Goal: Information Seeking & Learning: Learn about a topic

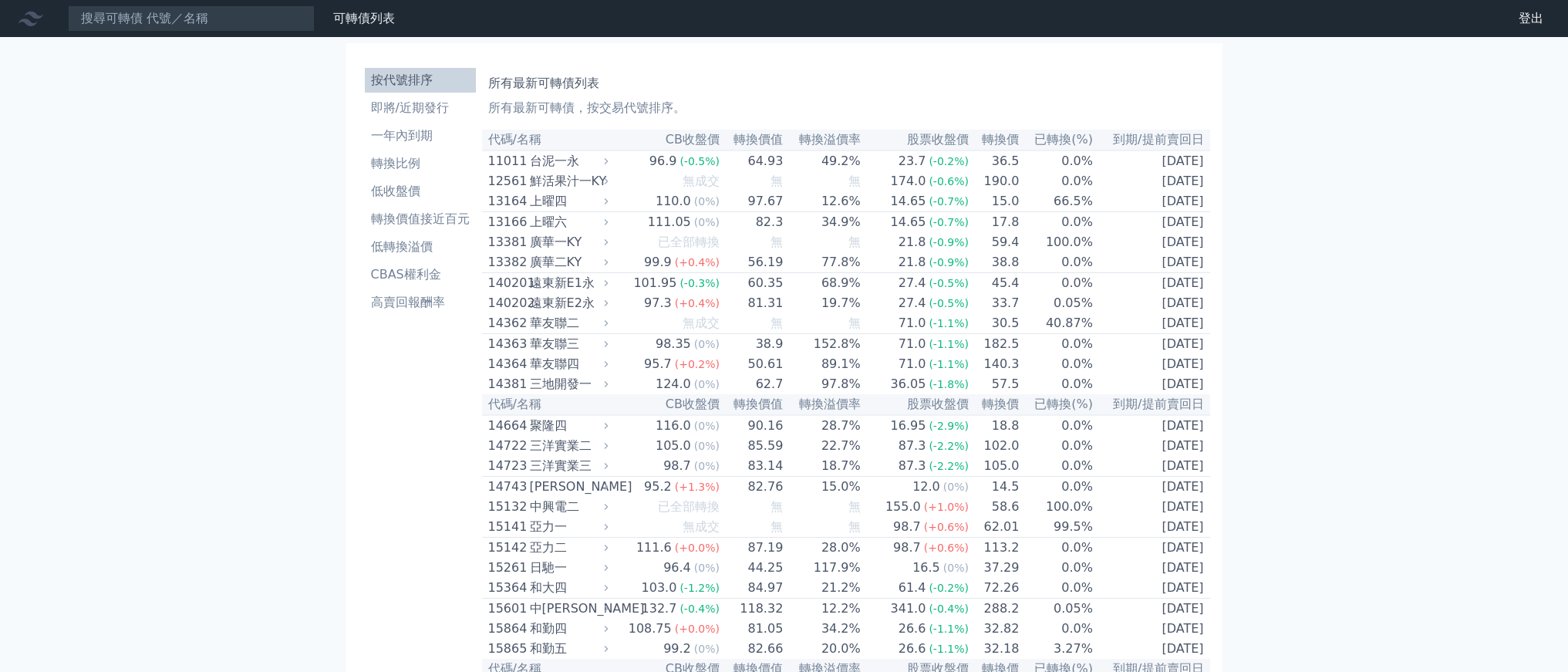
click at [261, 37] on nav "可轉債列表 財務數據 可轉債列表 財務數據 登出 登出" at bounding box center [784, 18] width 1568 height 37
click at [267, 31] on input at bounding box center [191, 19] width 247 height 27
type input "６"
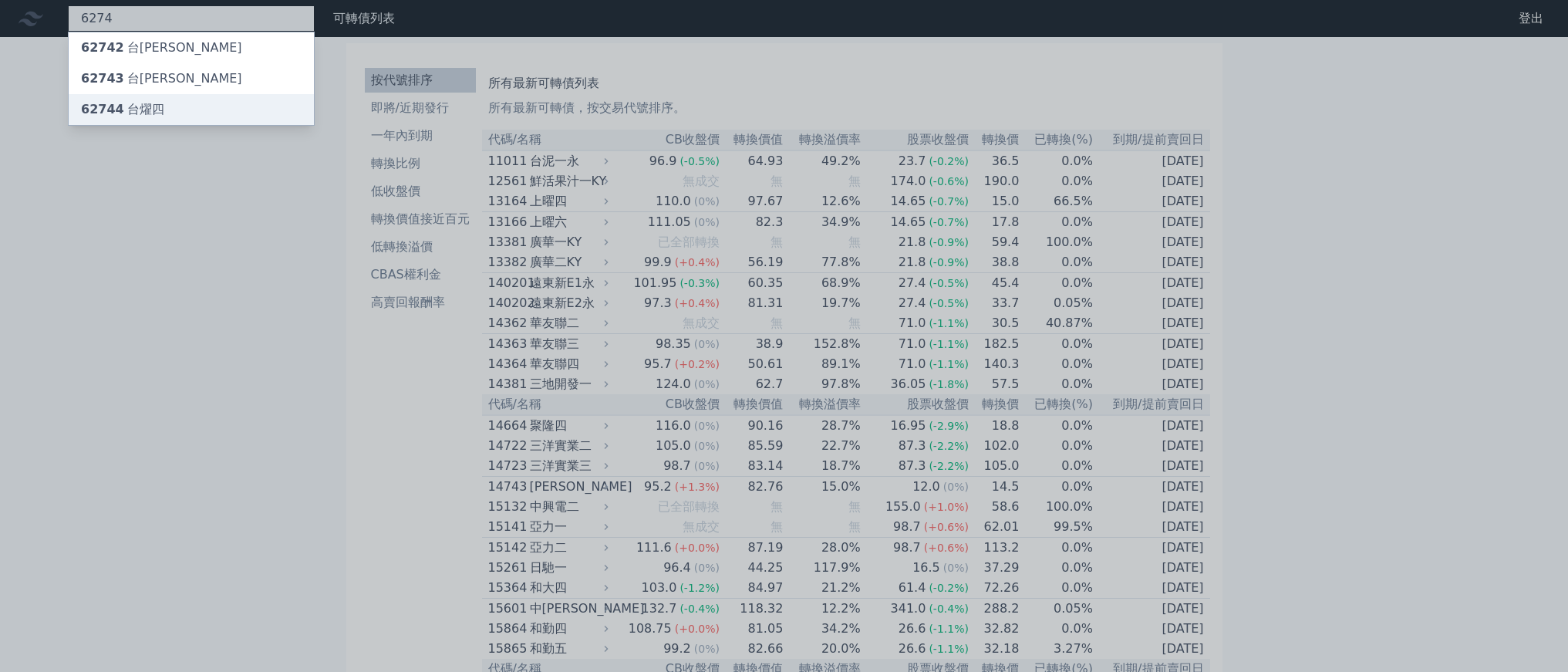
type input "6274"
click at [124, 116] on span "62744" at bounding box center [102, 109] width 43 height 14
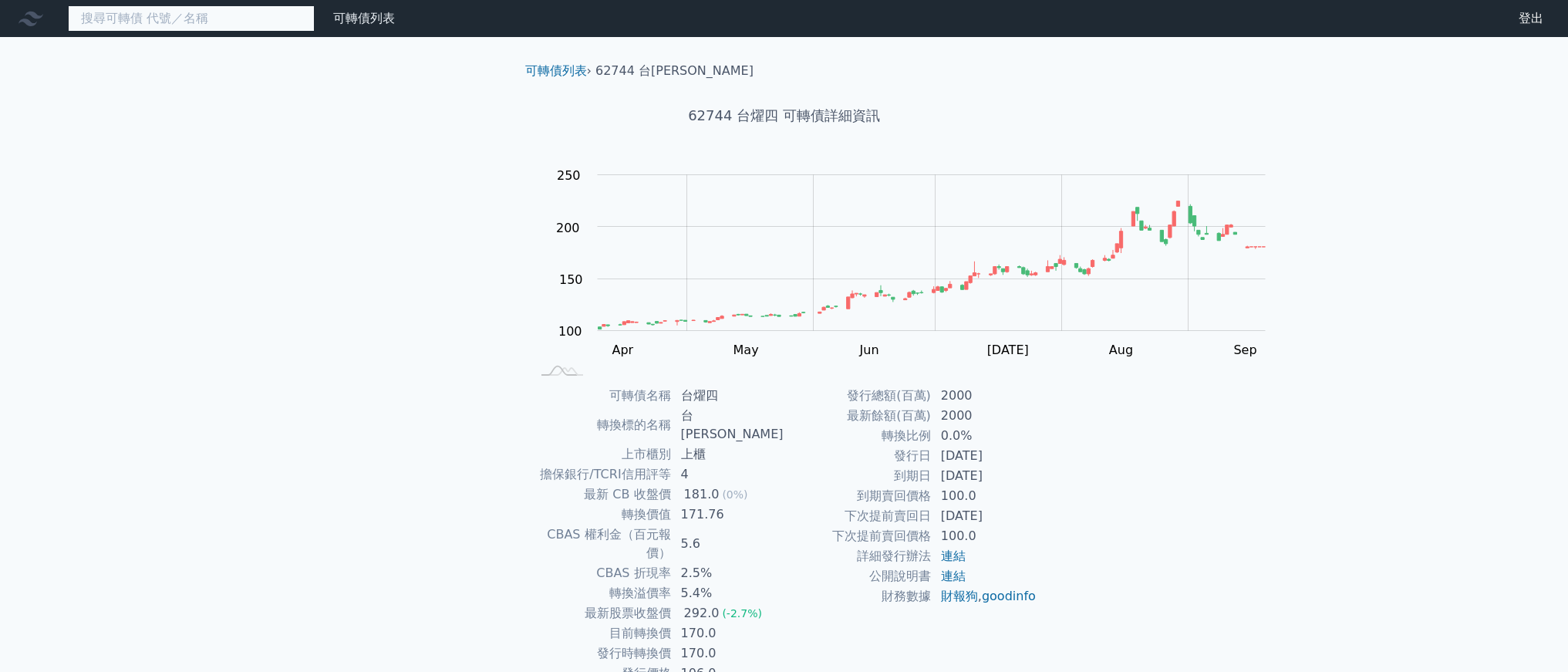
click at [314, 21] on input at bounding box center [191, 19] width 247 height 27
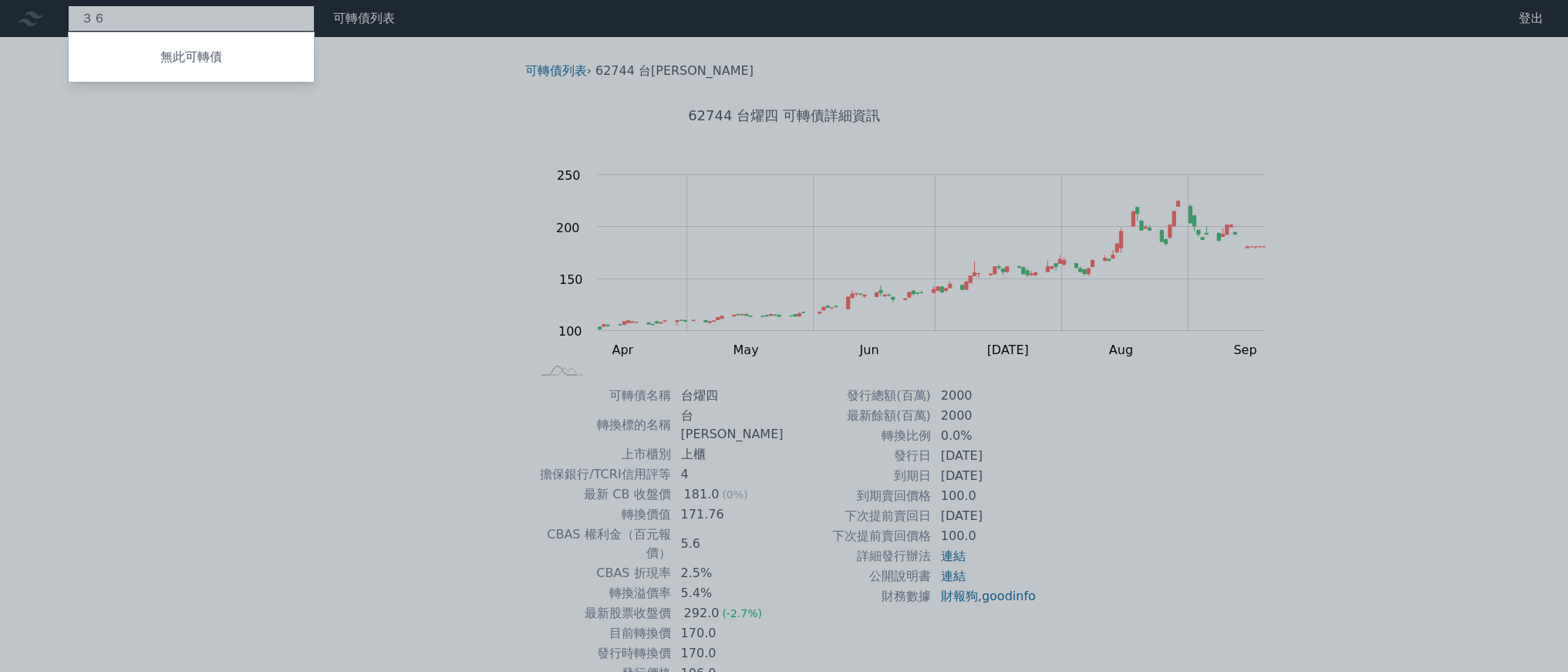
type input "３"
type input "3605"
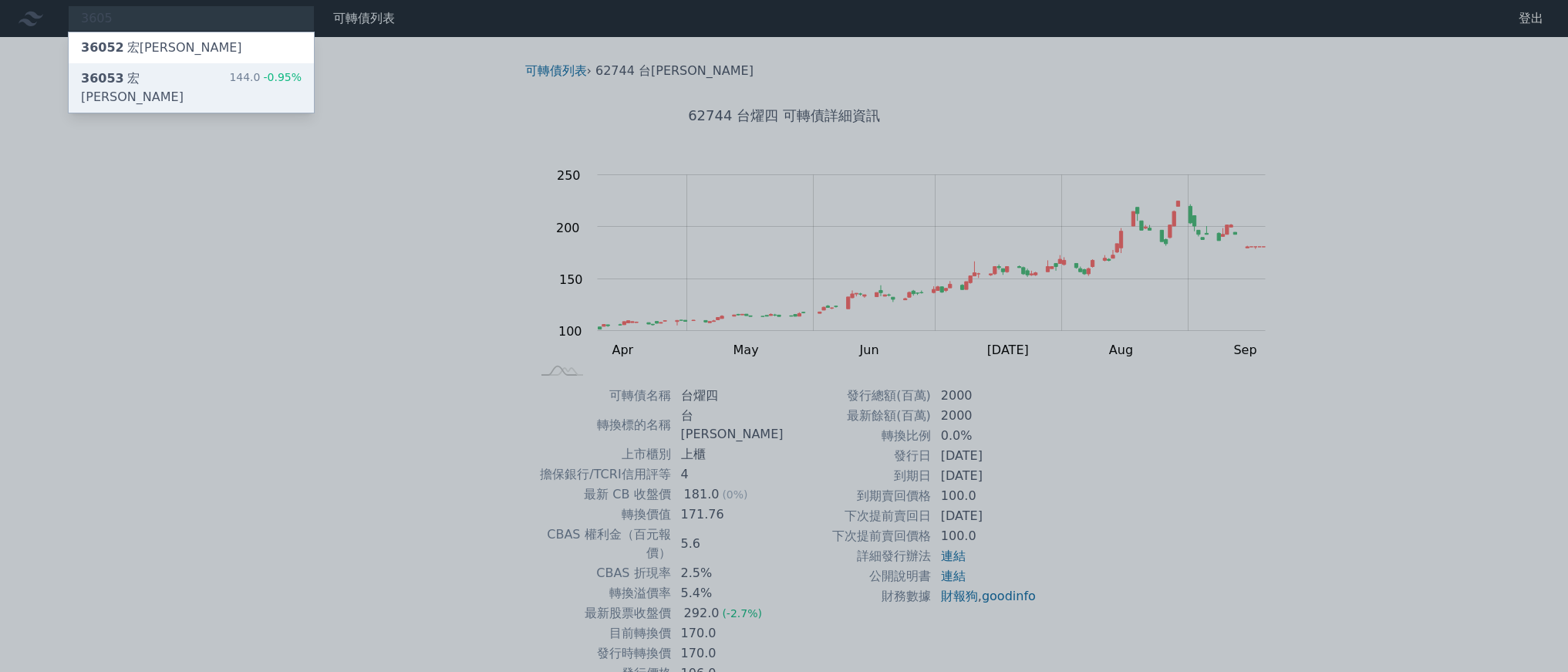
click at [302, 107] on div "144.0 -0.95%" at bounding box center [265, 88] width 72 height 37
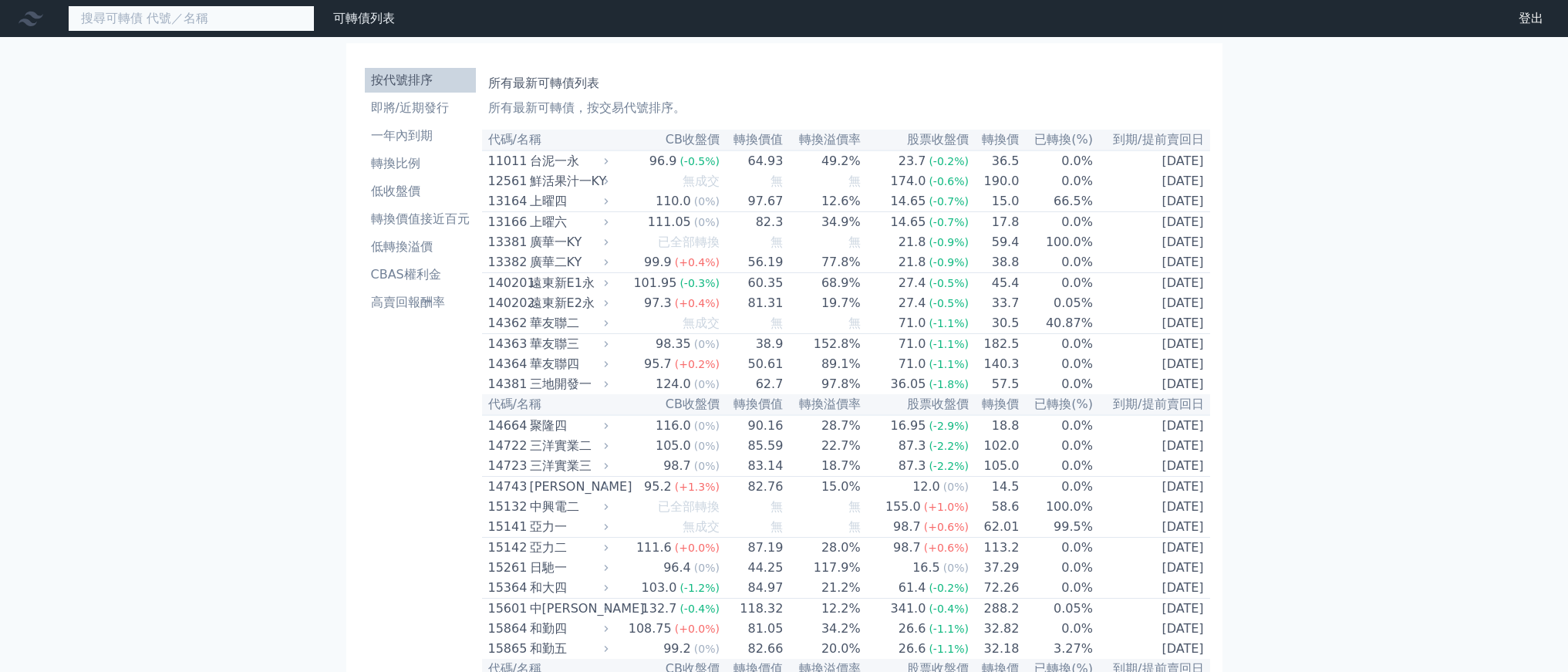
click at [286, 30] on input at bounding box center [191, 19] width 247 height 27
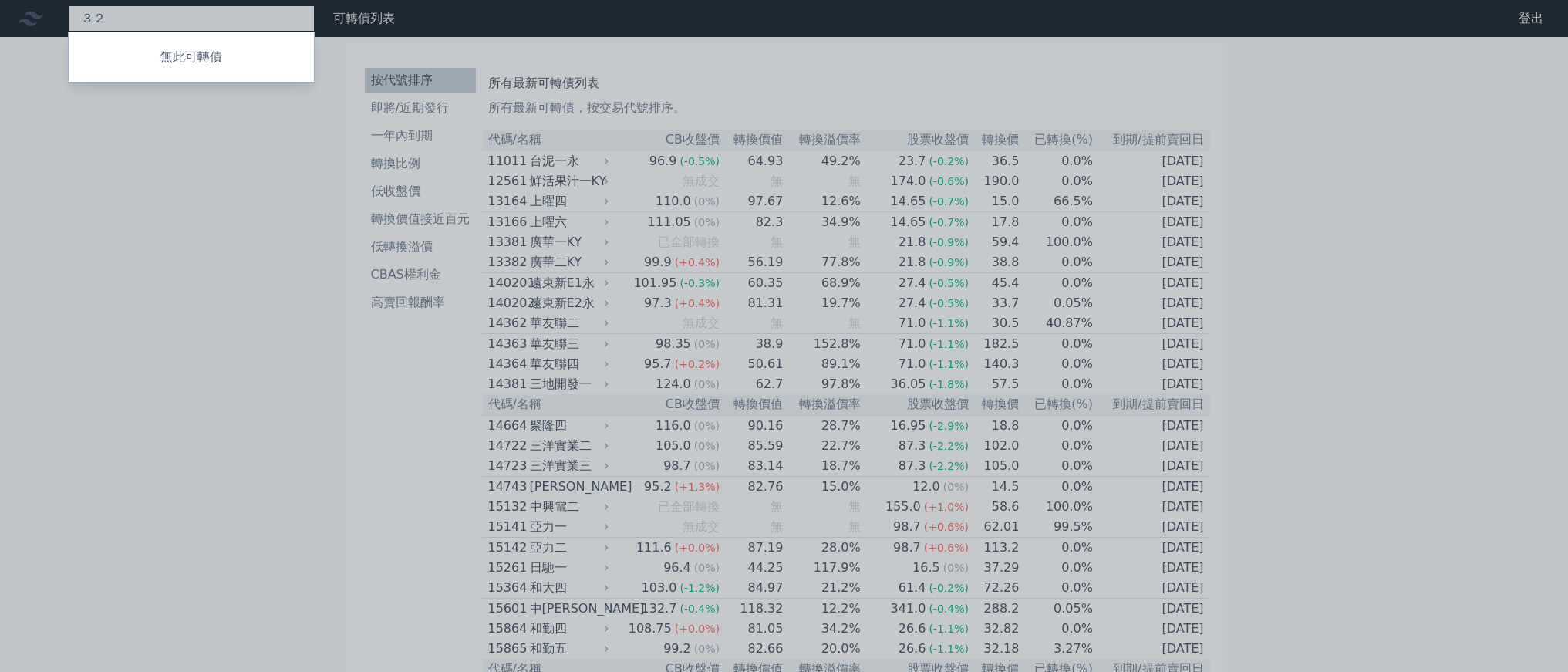
type input "３"
type input "3207"
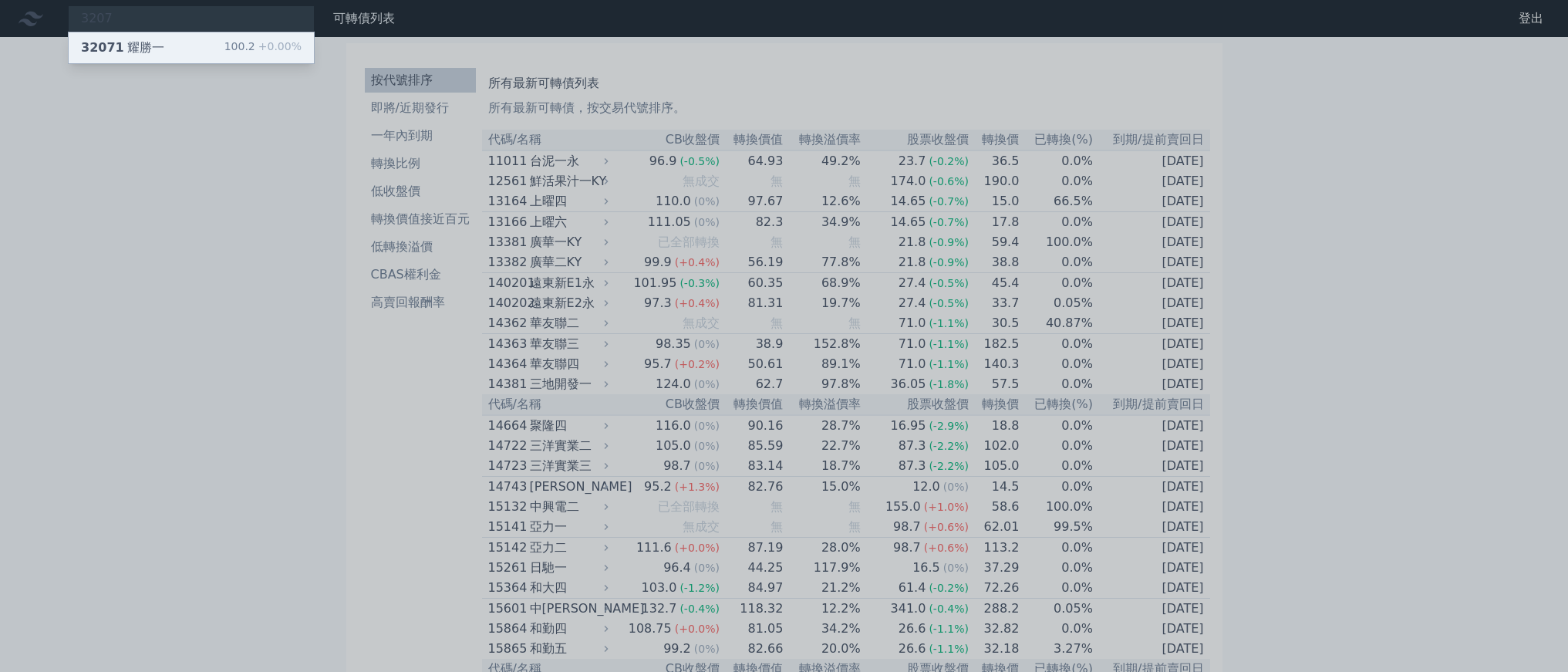
click at [251, 51] on div "32071 耀勝一 100.2 +0.00%" at bounding box center [191, 48] width 245 height 31
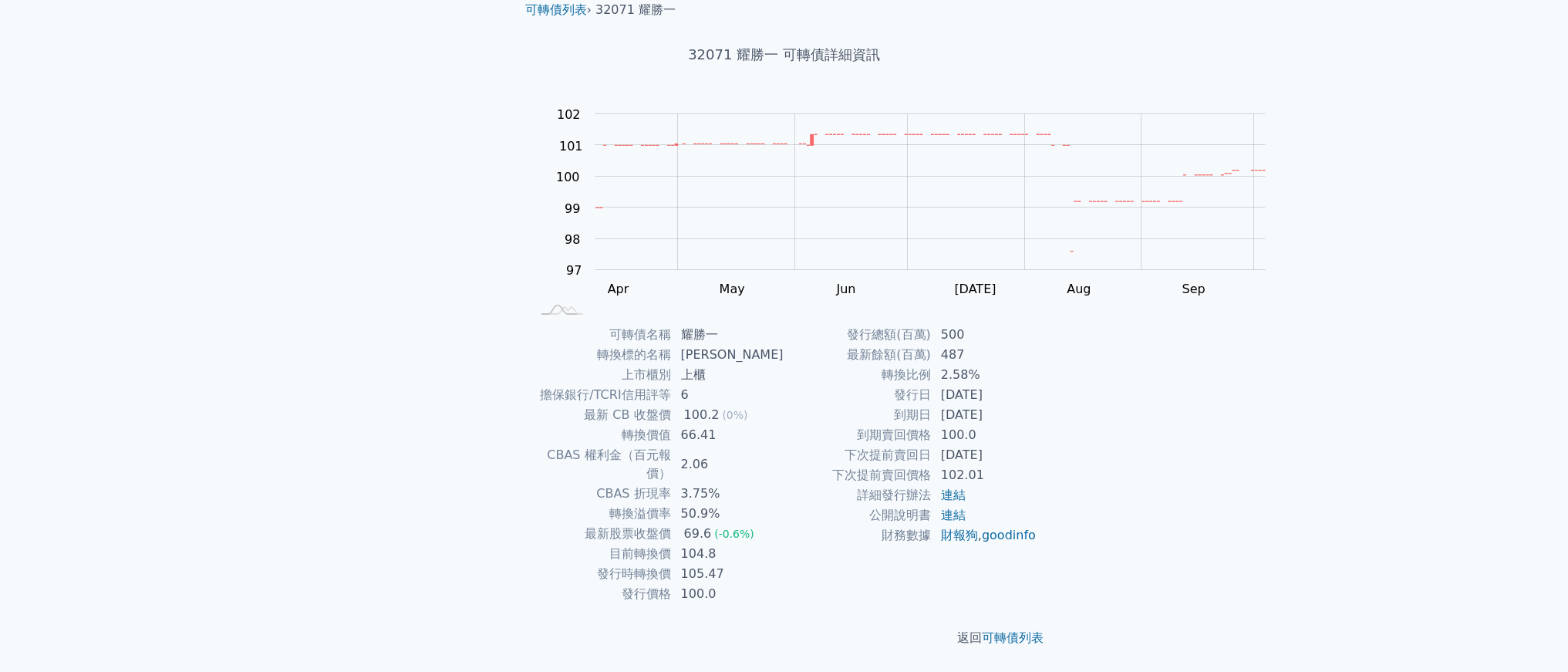
scroll to position [172, 0]
drag, startPoint x: 1112, startPoint y: 385, endPoint x: 968, endPoint y: 316, distance: 159.7
click at [976, 325] on div "可轉債名稱 耀勝一 轉換標的名稱 耀勝 上市櫃別 上櫃 擔保銀行/TCRI信用評等 6 最新 CB 收盤價 100.2 (0%) 轉換價值 66.41 CBA…" at bounding box center [784, 464] width 543 height 279
click at [932, 325] on td "發行總額(百萬)" at bounding box center [857, 335] width 148 height 20
drag, startPoint x: 886, startPoint y: 316, endPoint x: 1075, endPoint y: 363, distance: 194.8
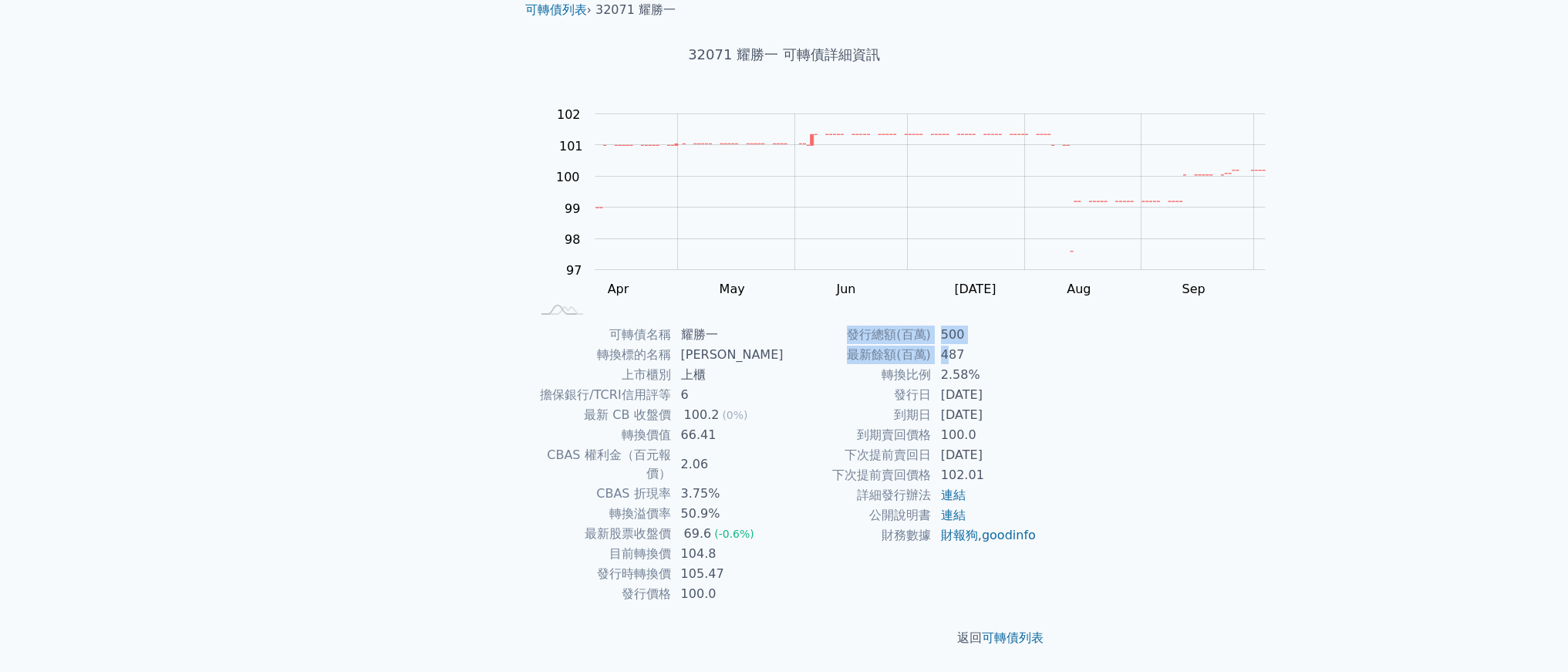
click at [1027, 357] on tbody "發行總額(百萬) 500 最新餘額(百萬) 487 轉換比例 2.58% 發行日 2024-03-25 到期日 2027-03-25 到期賣回價格 100.0…" at bounding box center [911, 436] width 253 height 221
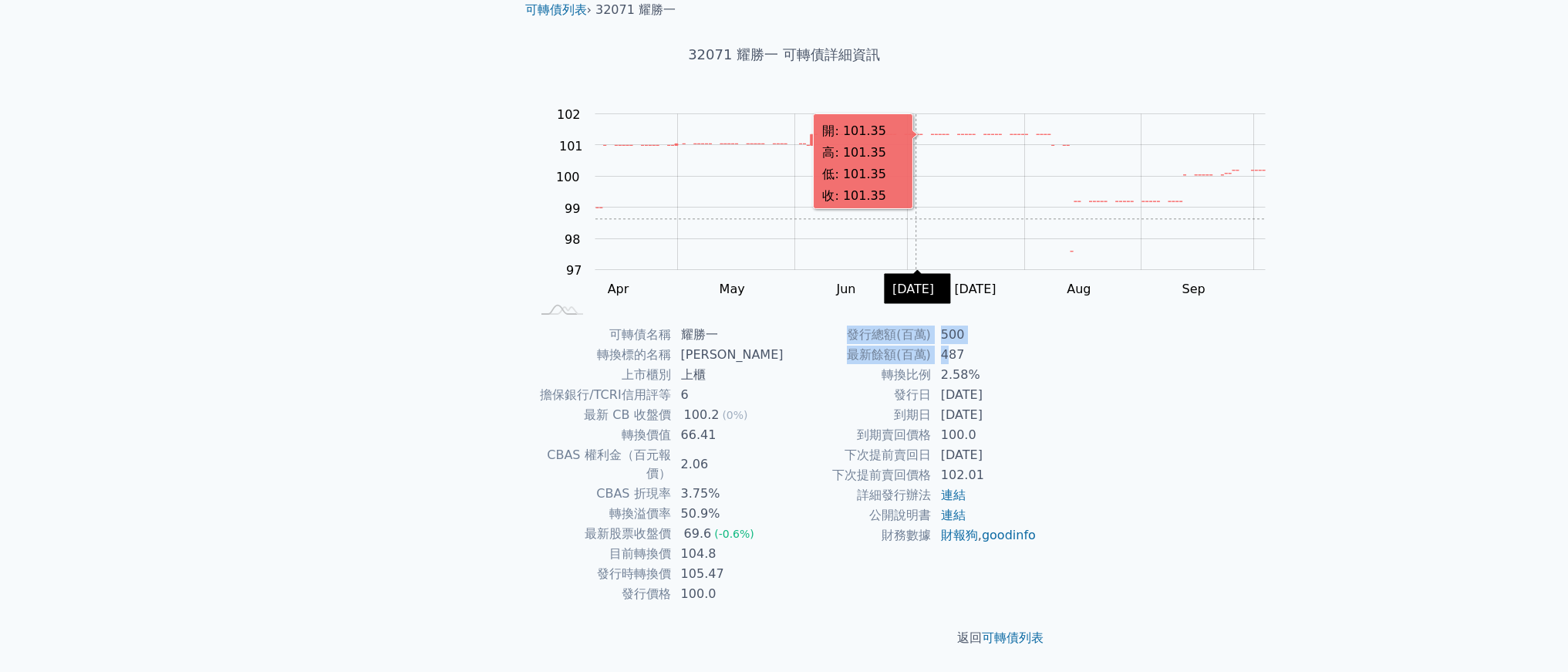
scroll to position [0, 0]
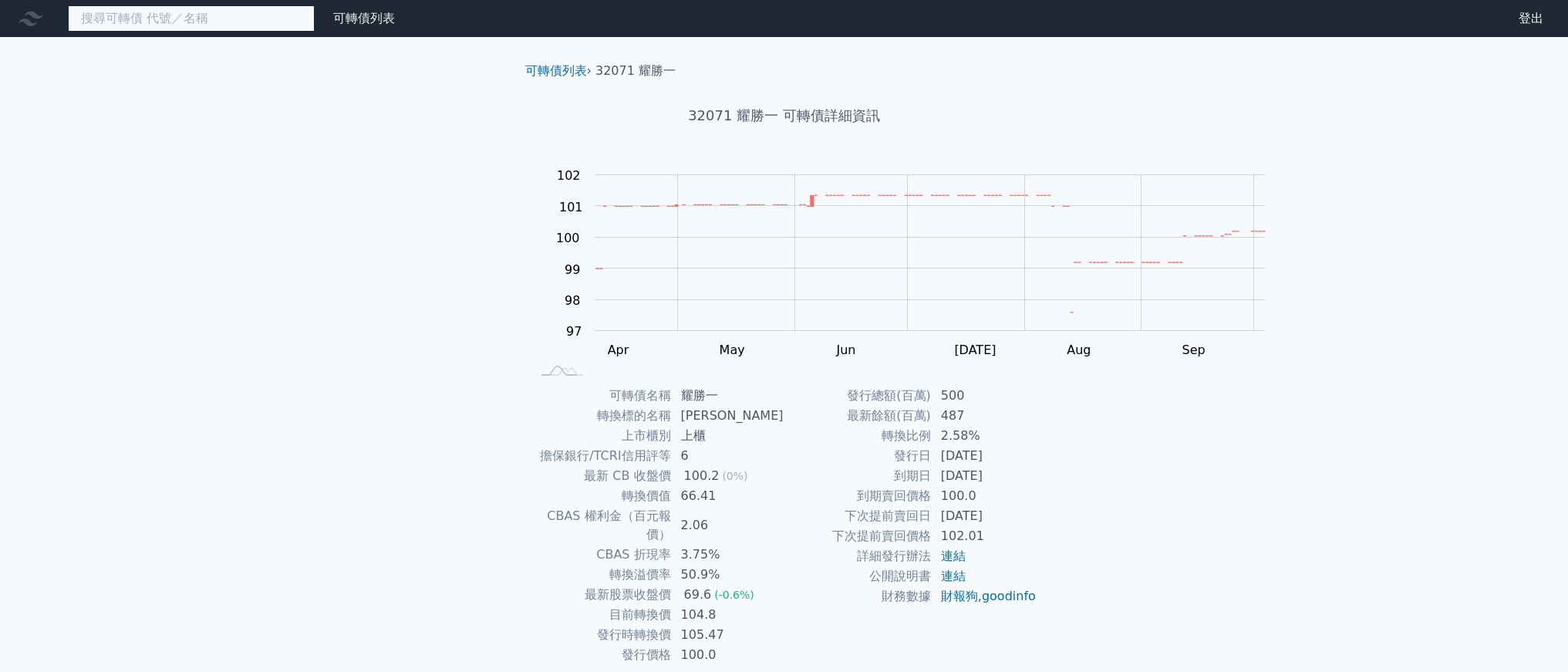
click at [314, 21] on input at bounding box center [191, 19] width 247 height 27
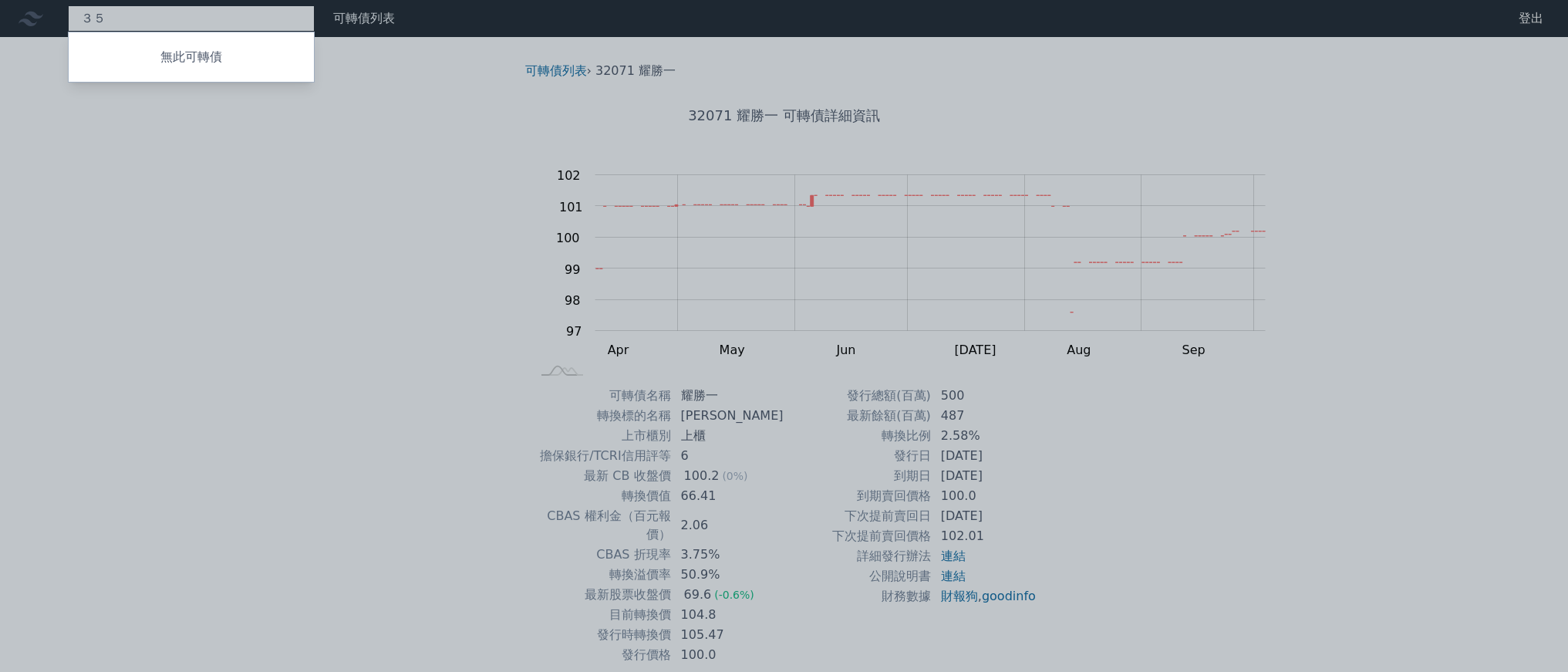
type input "３"
type input "35832"
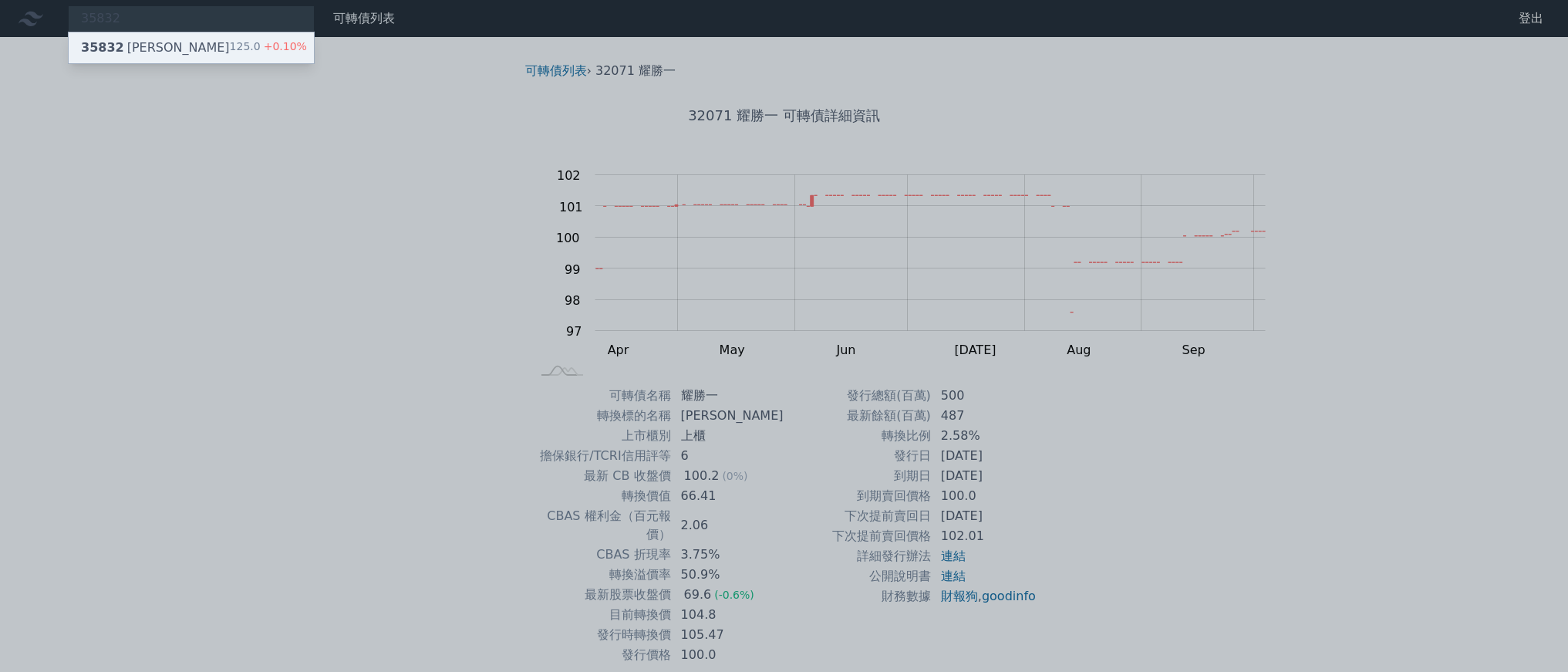
click at [307, 52] on span "+0.10%" at bounding box center [284, 46] width 47 height 12
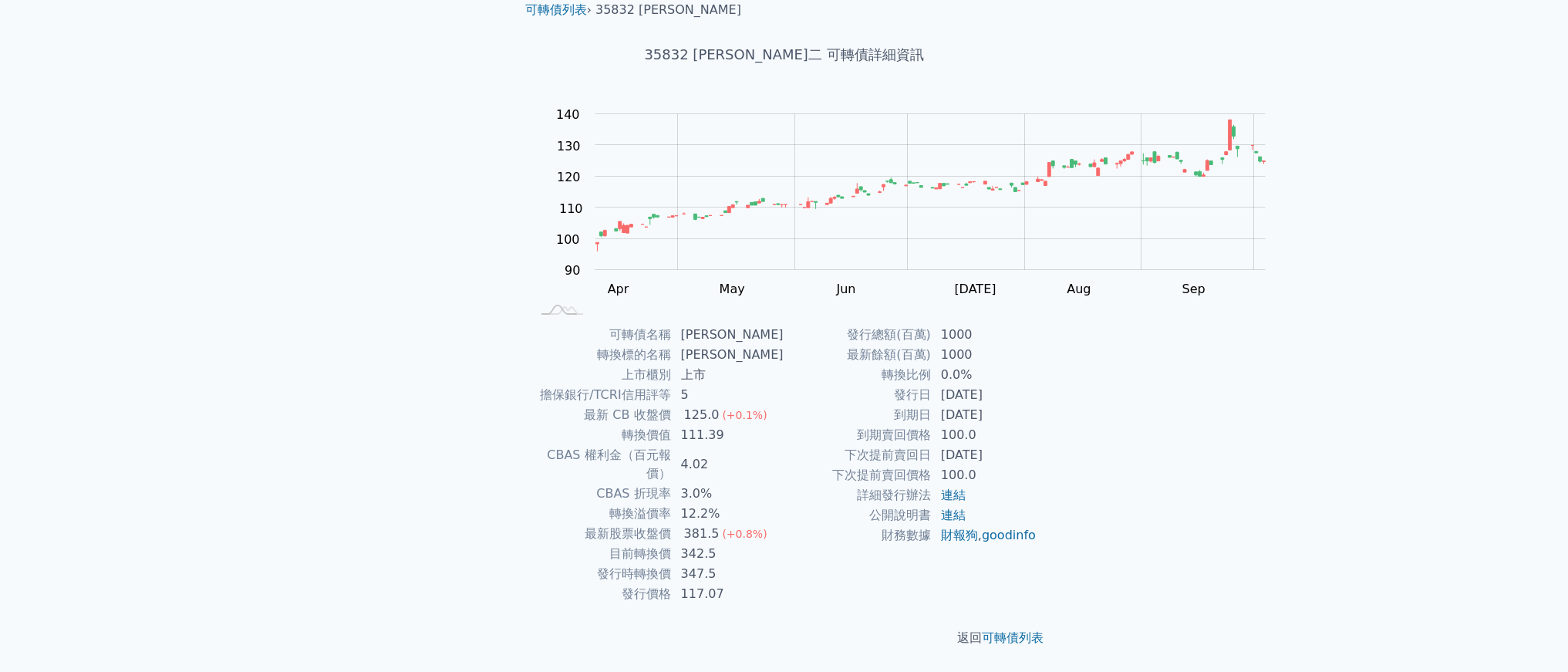
scroll to position [197, 0]
click at [285, 372] on div "可轉債列表 財務數據 可轉債列表 財務數據 登出 登出 可轉債列表 › 35832 辛耘二 35832 辛耘二 可轉債詳細資訊 Zoom Out 100 70…" at bounding box center [784, 305] width 1568 height 733
